Goal: Task Accomplishment & Management: Manage account settings

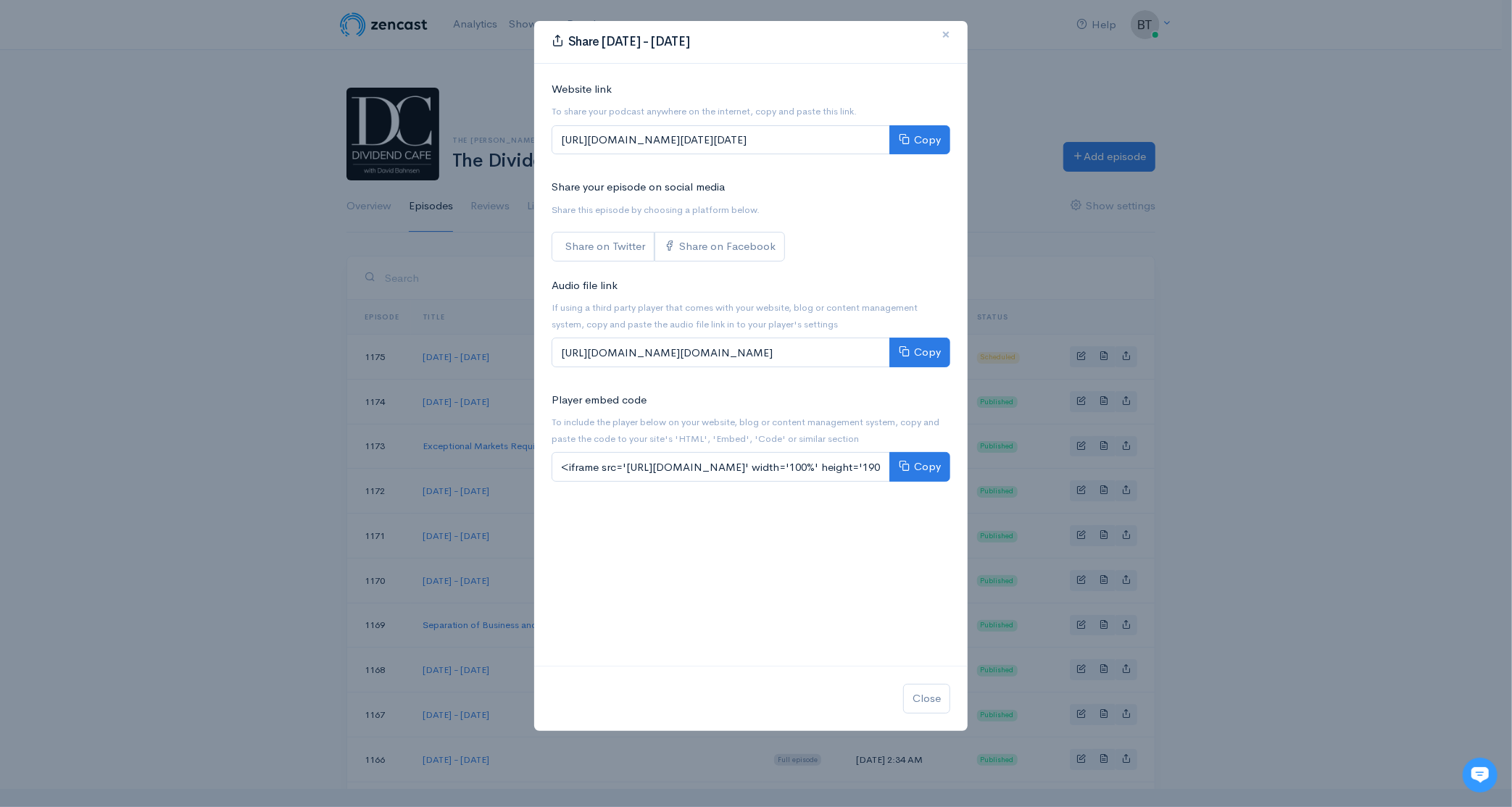
click at [950, 33] on button "×" at bounding box center [945, 35] width 43 height 40
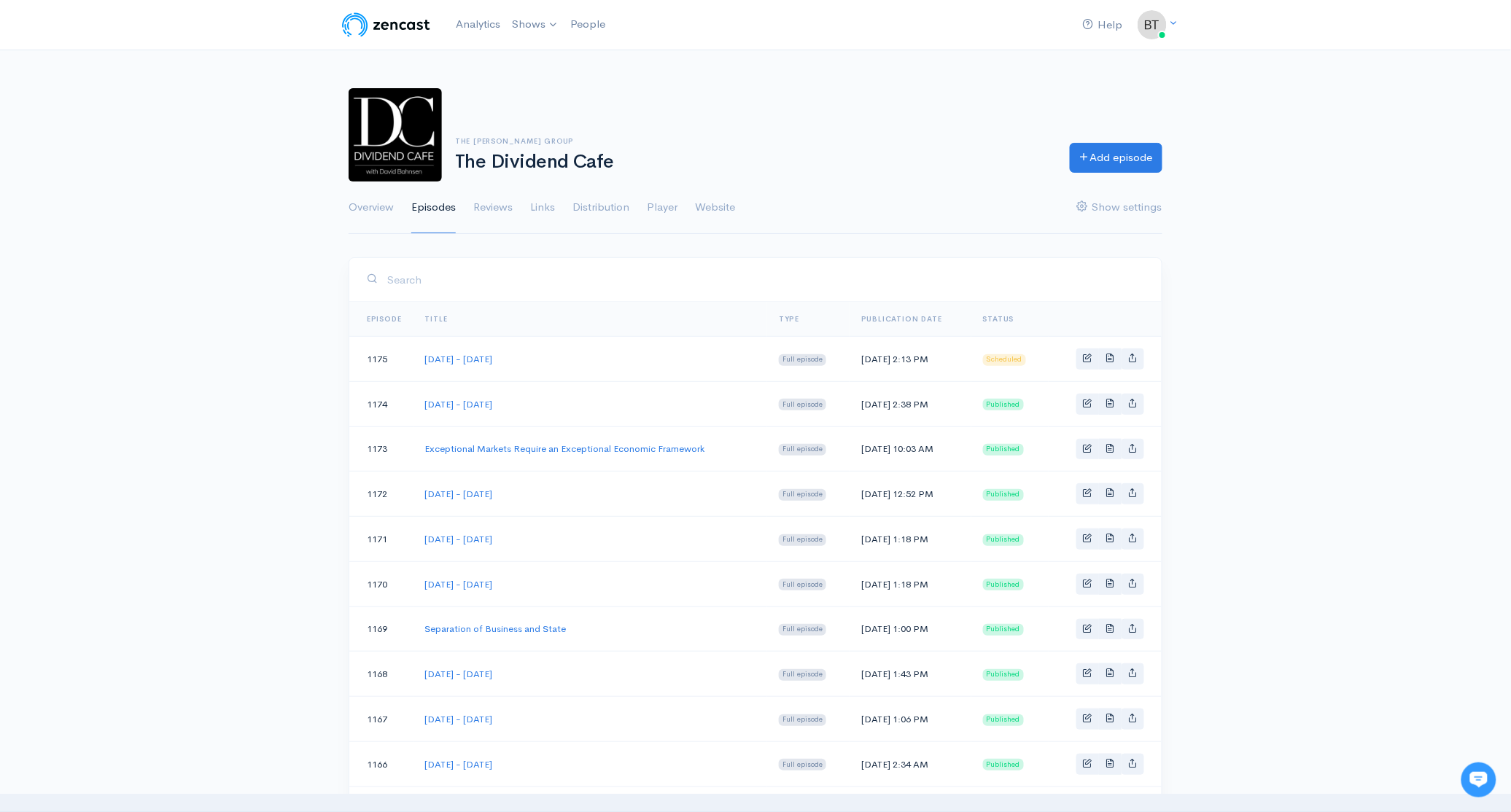
click at [1357, 381] on div "Help Notifications View all Your profile Team settings The [PERSON_NAME] Group …" at bounding box center [756, 793] width 1511 height 1586
click at [1088, 358] on span "Basic example" at bounding box center [1088, 357] width 9 height 9
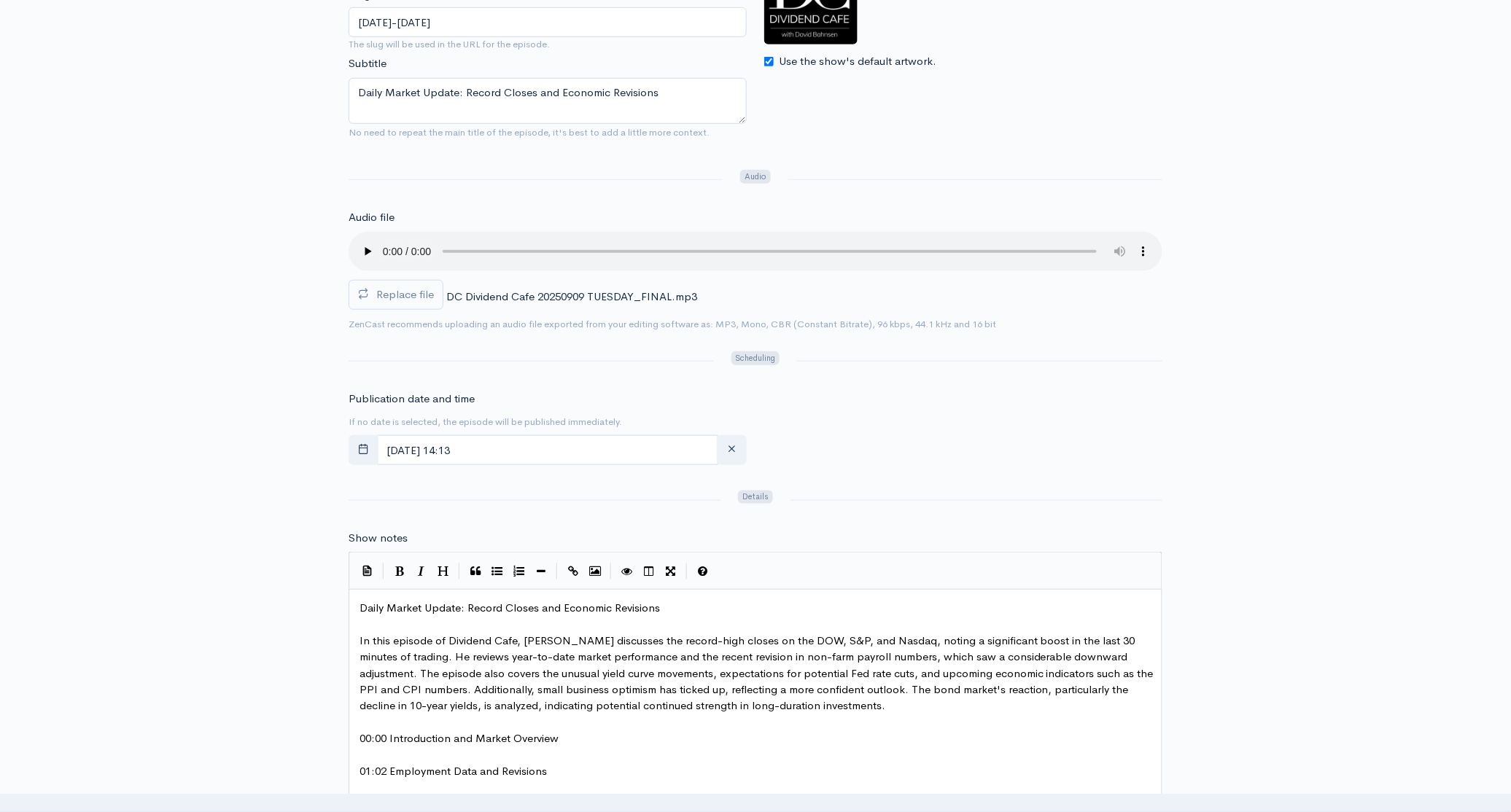
scroll to position [336, 0]
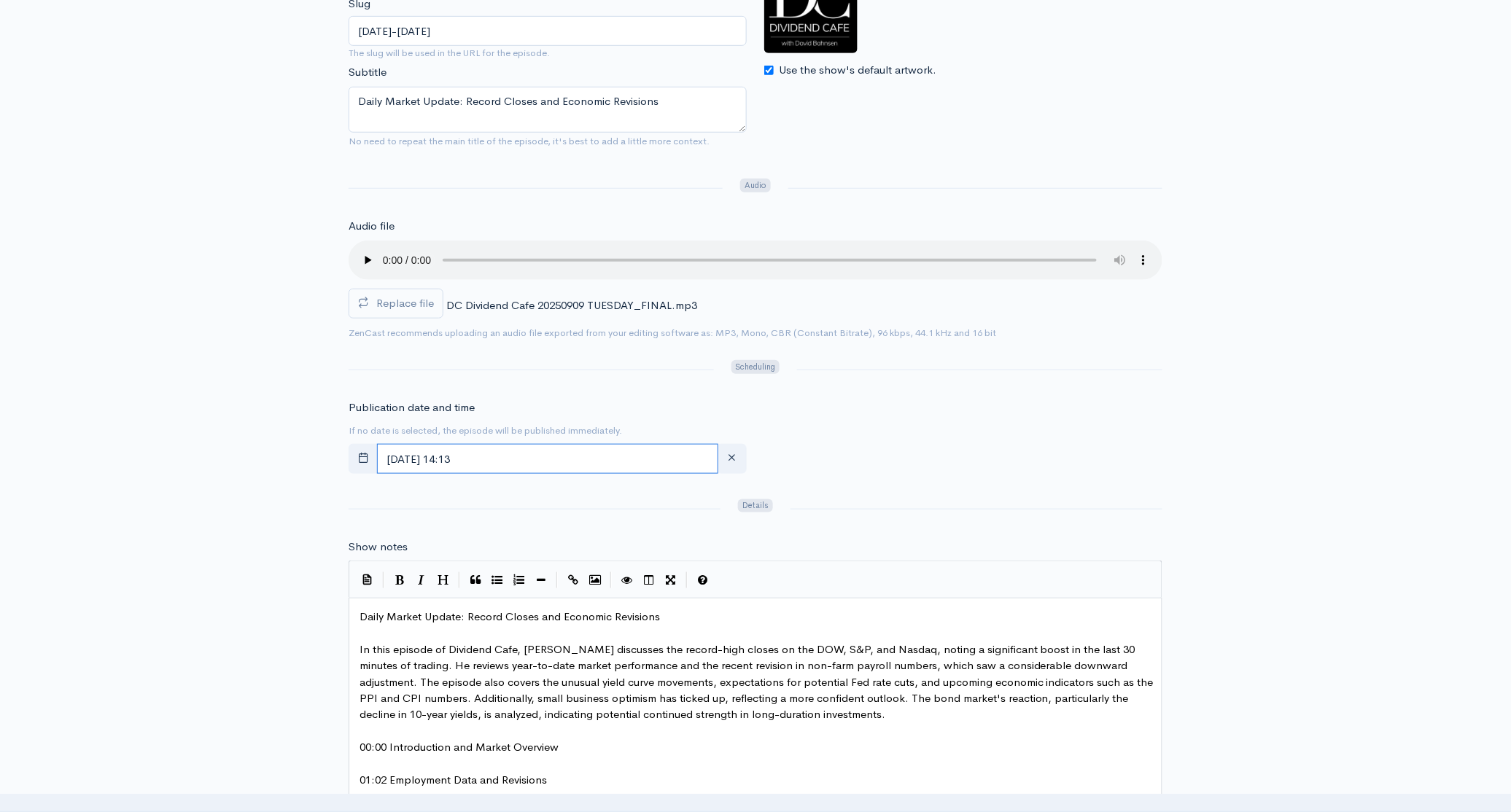
click at [564, 460] on input "[DATE] 14:13" at bounding box center [548, 459] width 341 height 30
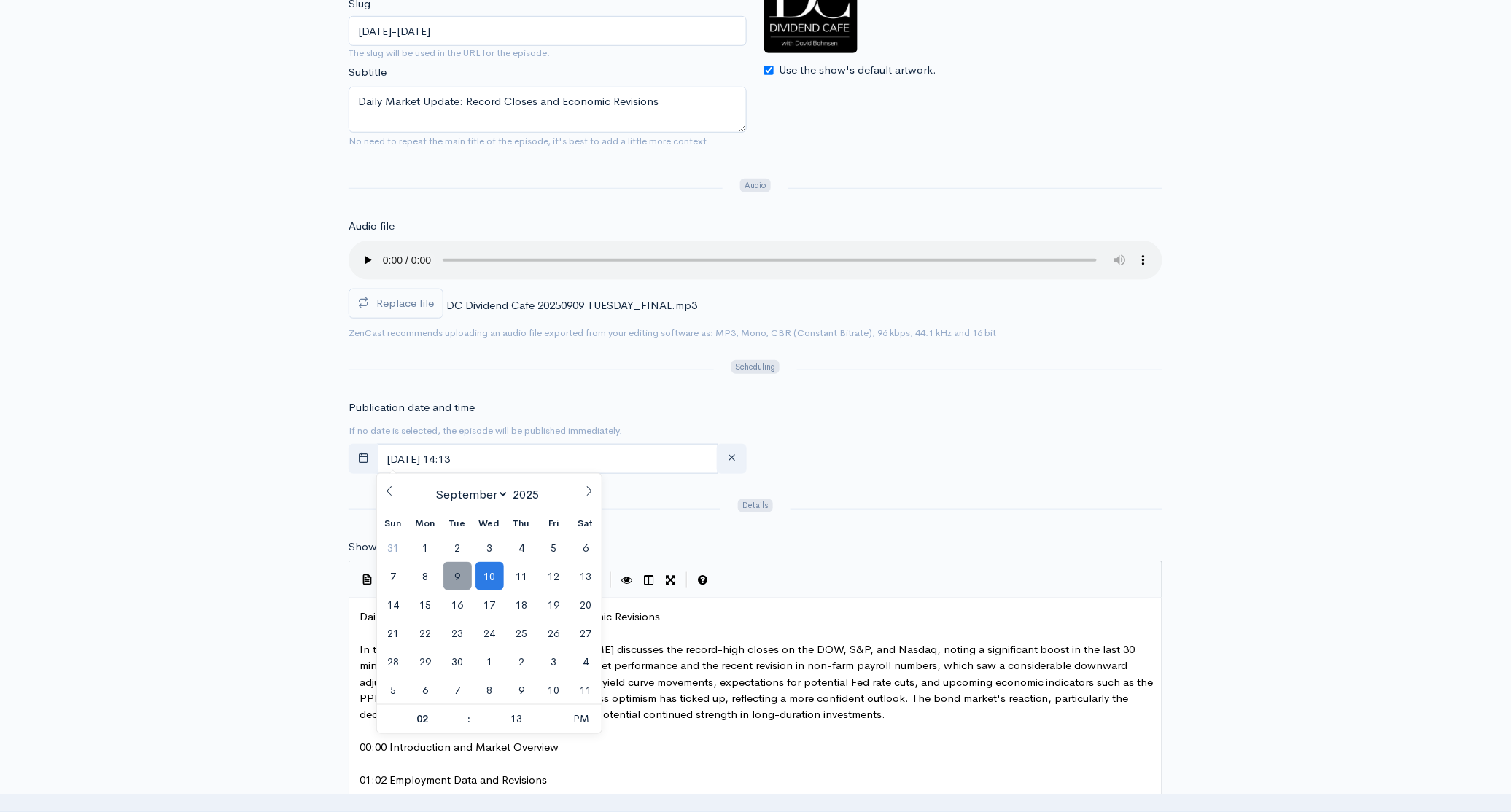
click at [466, 579] on span "9" at bounding box center [457, 576] width 28 height 28
type input "[DATE] 14:13"
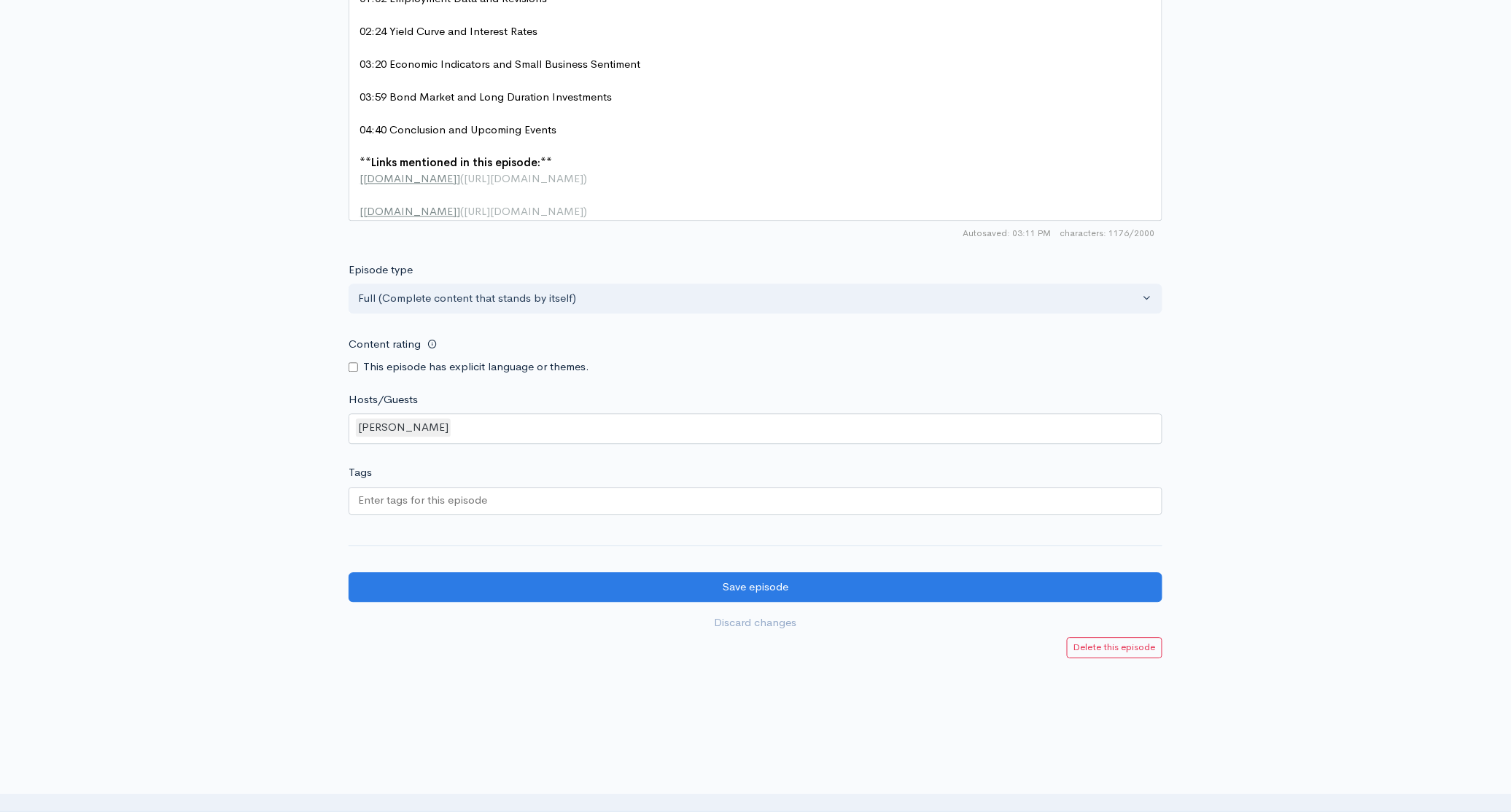
scroll to position [1162, 0]
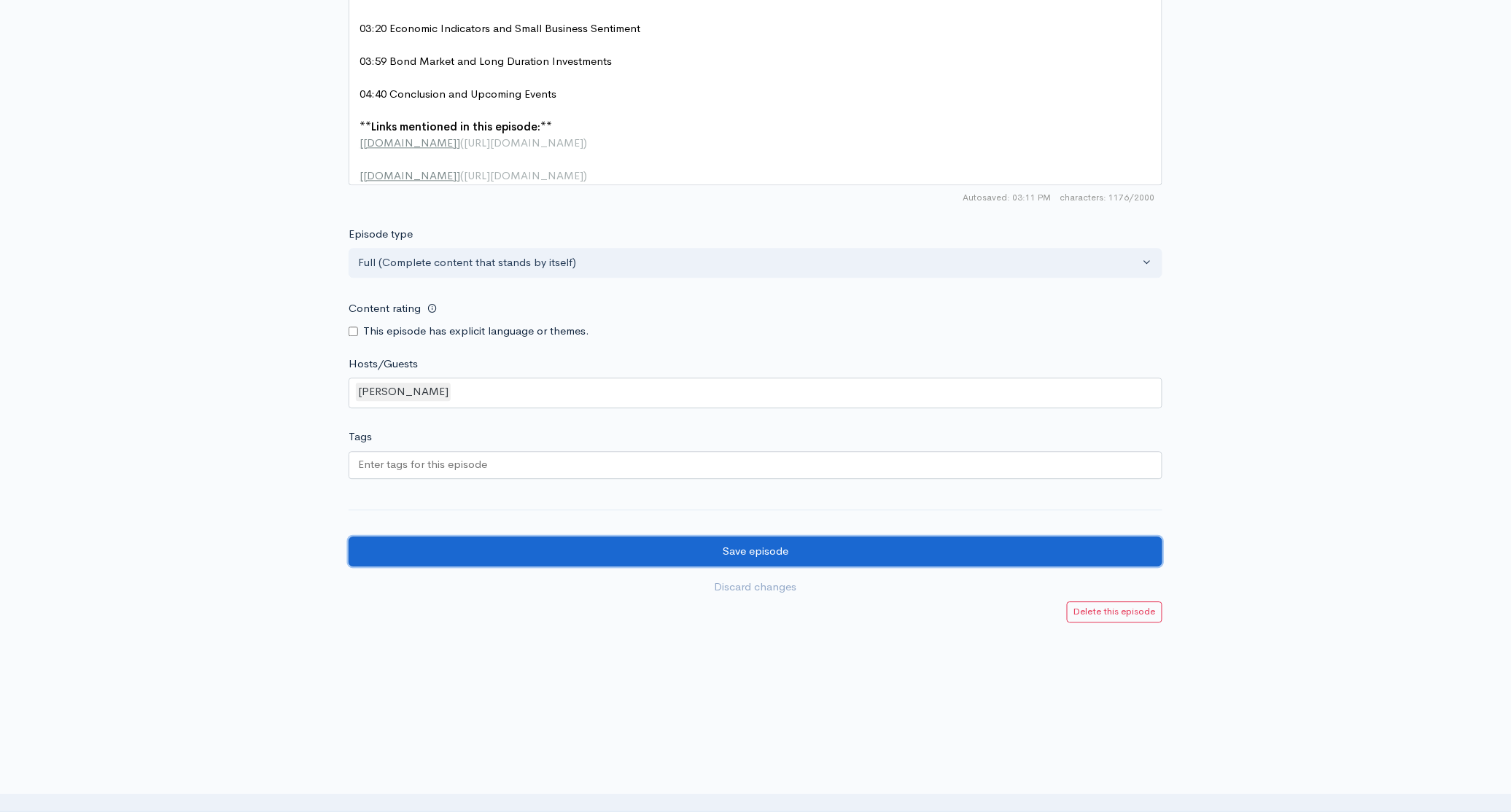
click at [709, 551] on input "Save episode" at bounding box center [756, 551] width 814 height 30
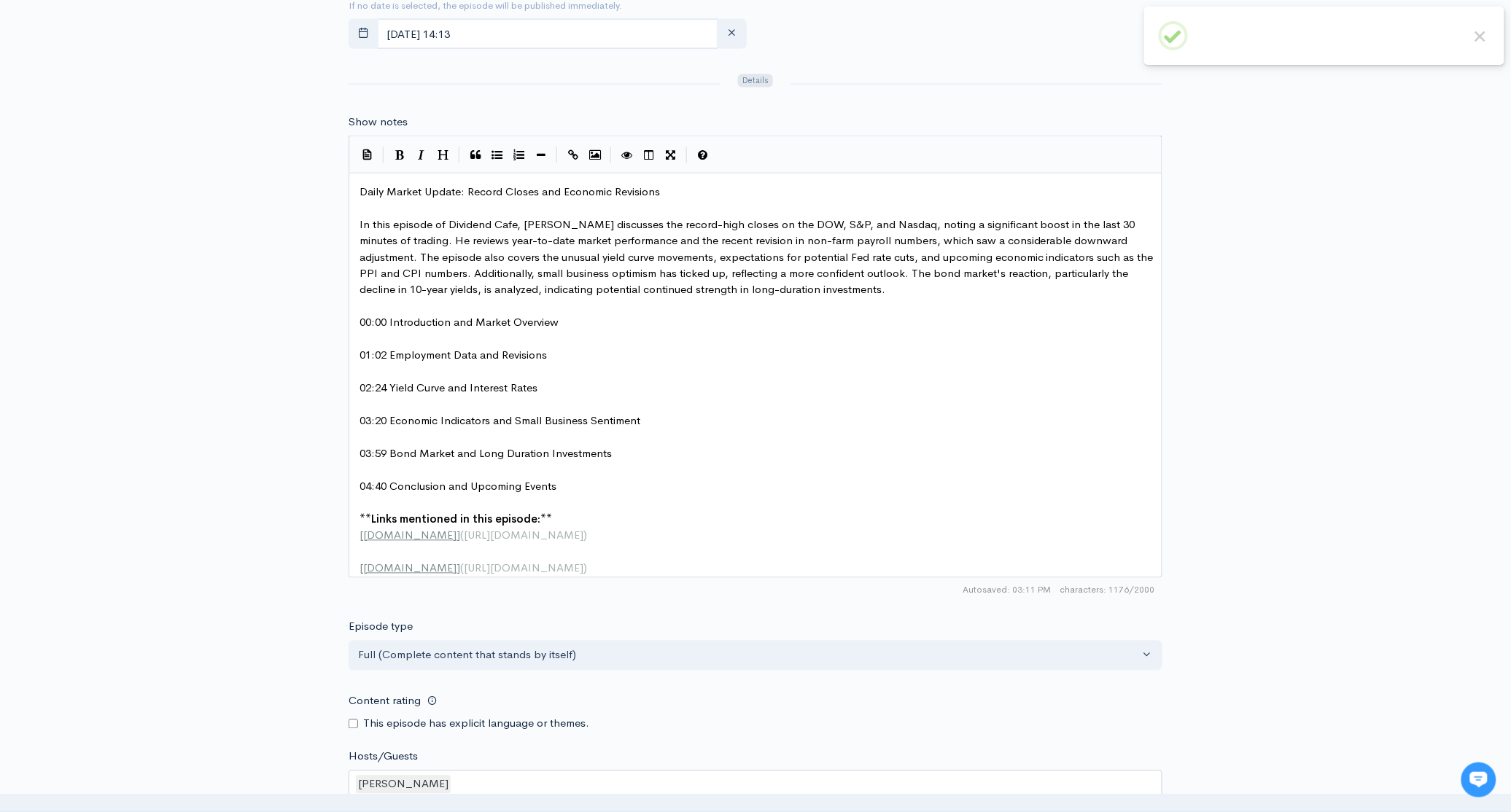
scroll to position [1162, 0]
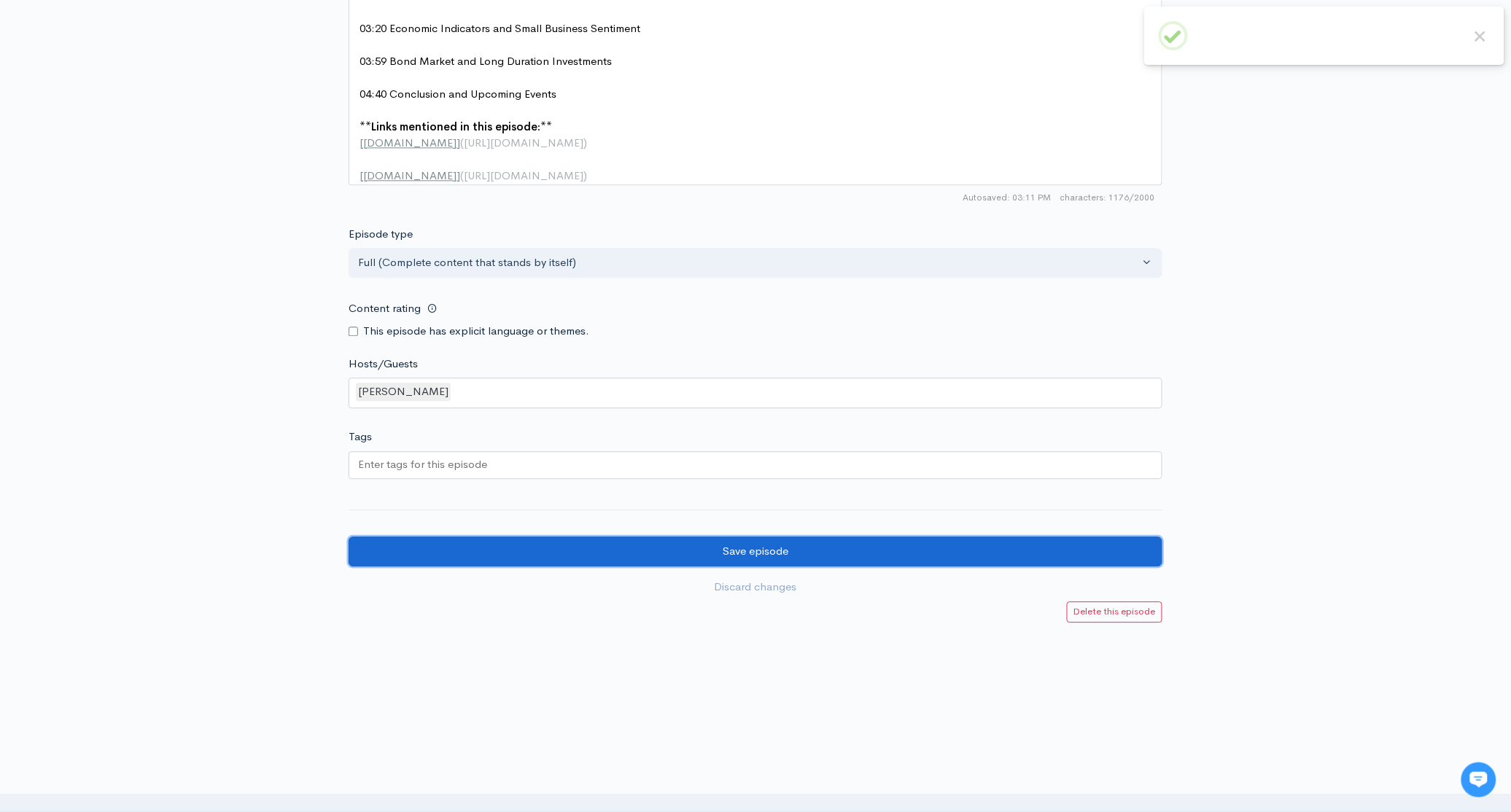
click at [913, 558] on input "Save episode" at bounding box center [756, 551] width 814 height 30
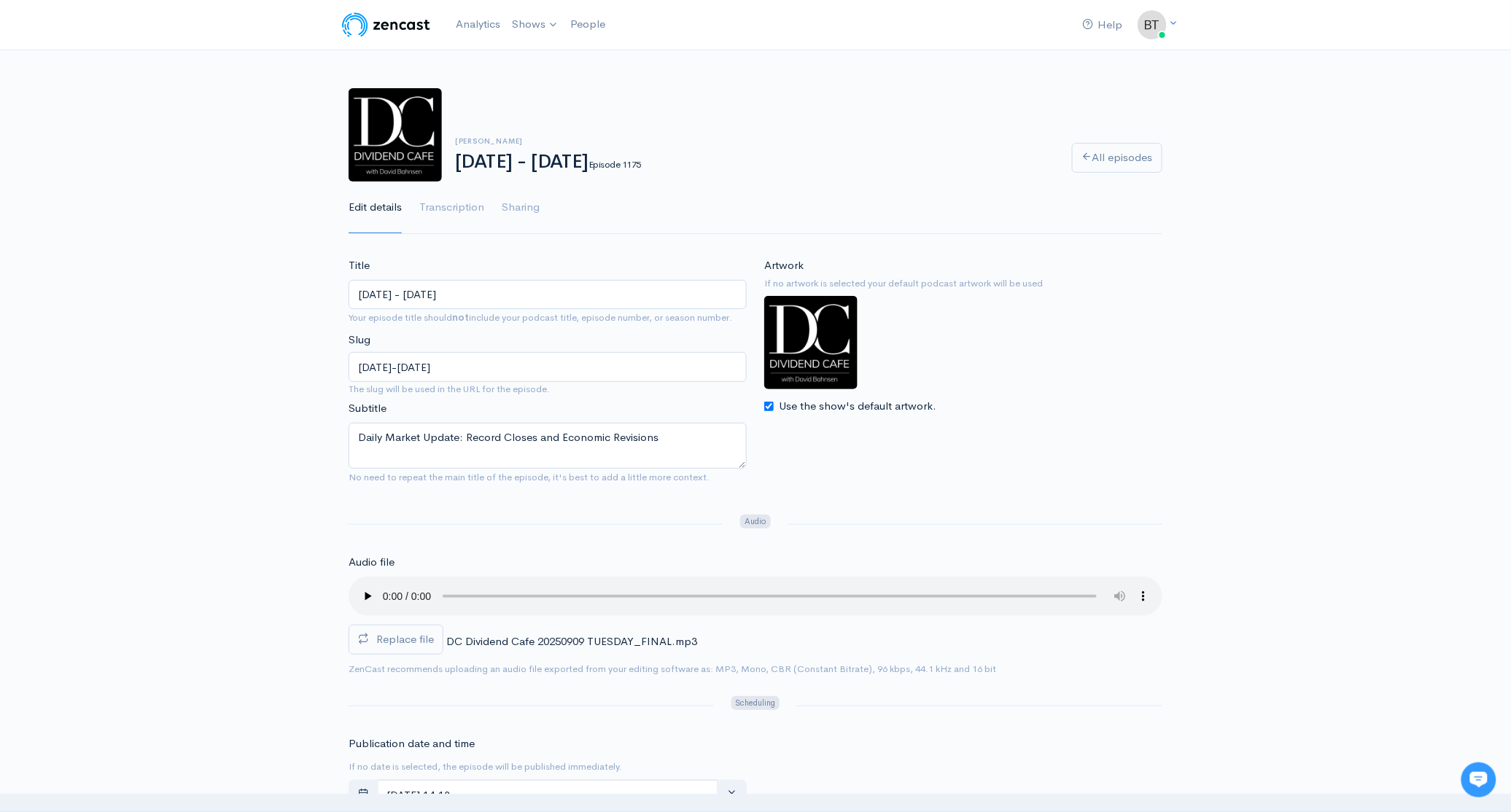
click at [542, 59] on link "The Dividend Cafe" at bounding box center [626, 60] width 239 height 25
